Goal: Transaction & Acquisition: Purchase product/service

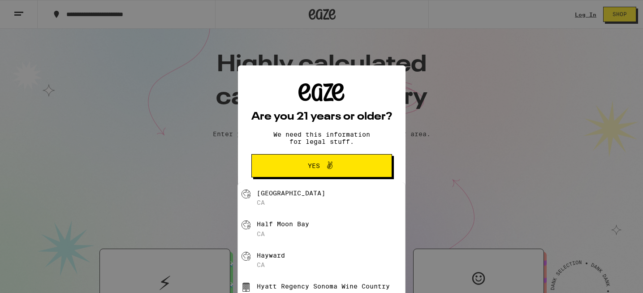
click at [312, 169] on span "Yes" at bounding box center [314, 166] width 12 height 6
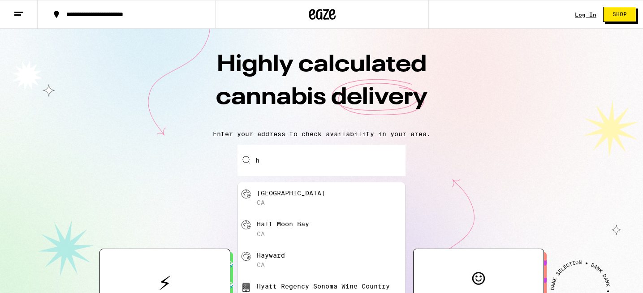
click at [278, 160] on input "h" at bounding box center [321, 160] width 168 height 31
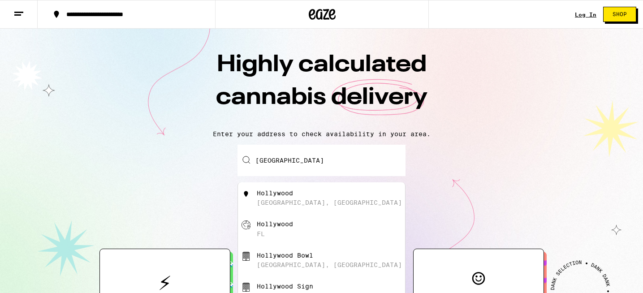
click at [278, 201] on div "[GEOGRAPHIC_DATA], [GEOGRAPHIC_DATA]" at bounding box center [329, 202] width 145 height 7
type input "[GEOGRAPHIC_DATA], [GEOGRAPHIC_DATA], [GEOGRAPHIC_DATA]"
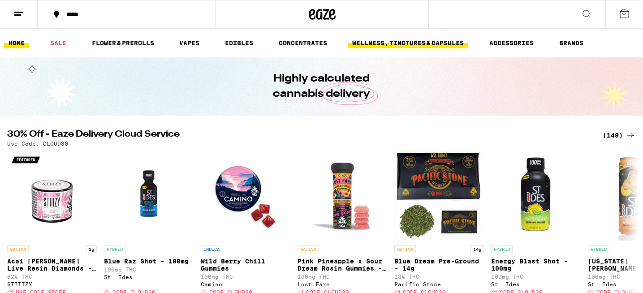
click at [427, 47] on link "WELLNESS, TINCTURES & CAPSULES" at bounding box center [408, 43] width 121 height 11
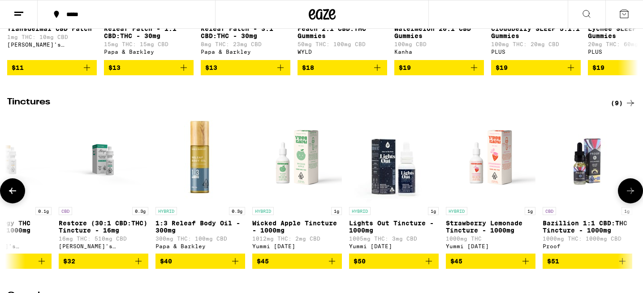
scroll to position [0, 240]
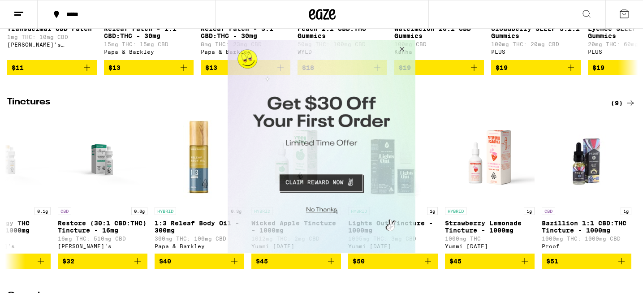
click at [403, 48] on button "Close Modal" at bounding box center [400, 51] width 24 height 22
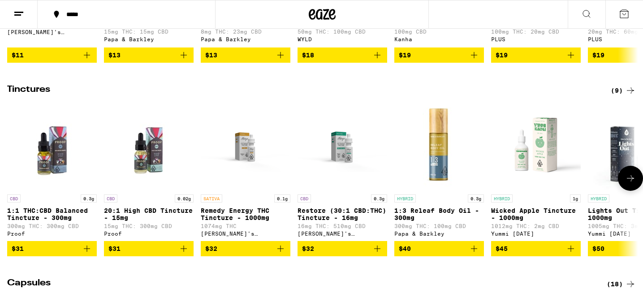
scroll to position [0, 2]
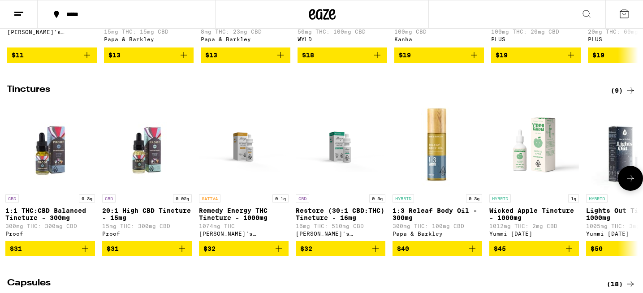
click at [240, 221] on p "Remedy Energy THC Tincture - 1000mg" at bounding box center [244, 214] width 90 height 14
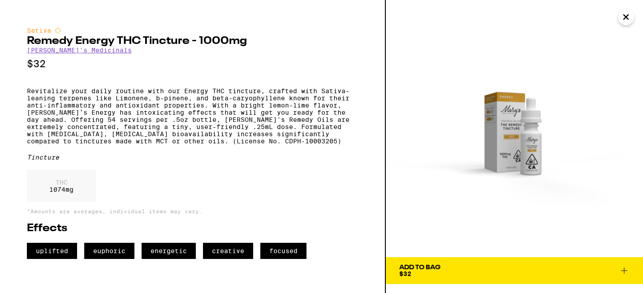
click at [529, 168] on img at bounding box center [514, 128] width 257 height 257
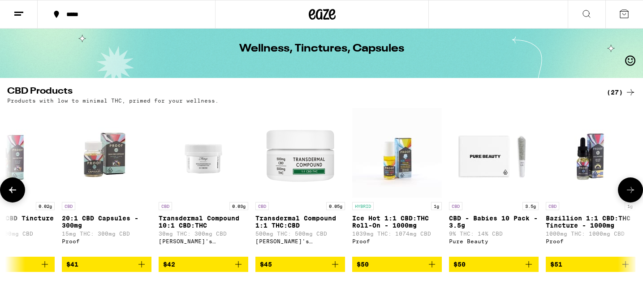
scroll to position [0, 1984]
